Goal: Task Accomplishment & Management: Manage account settings

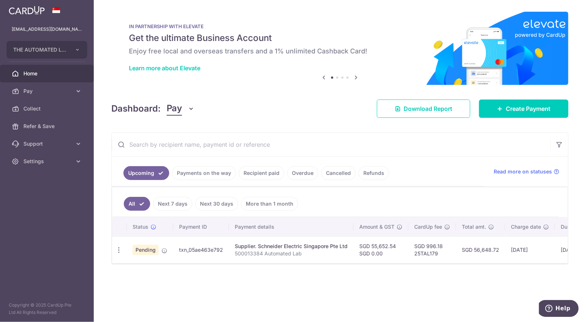
scroll to position [0, 46]
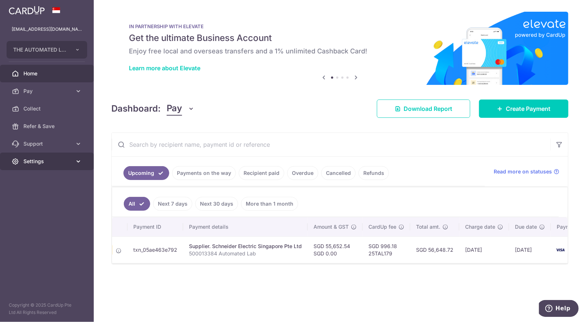
click at [39, 163] on span "Settings" at bounding box center [47, 161] width 48 height 7
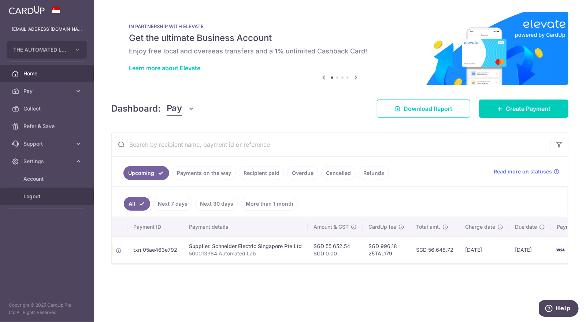
click at [36, 198] on span "Logout" at bounding box center [47, 196] width 48 height 7
